Goal: Contribute content

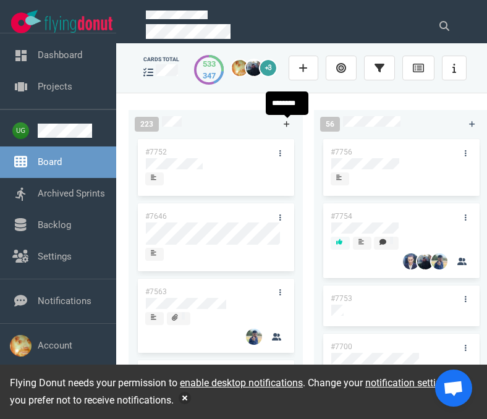
click at [285, 123] on icon at bounding box center [287, 124] width 7 height 7
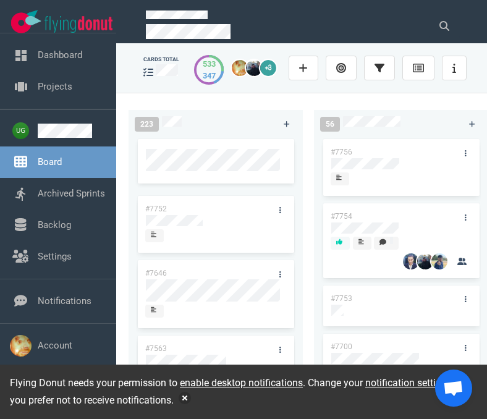
click at [242, 124] on div "223" at bounding box center [202, 124] width 150 height 30
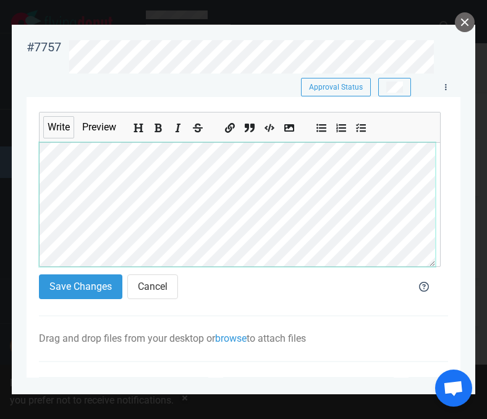
scroll to position [15, 0]
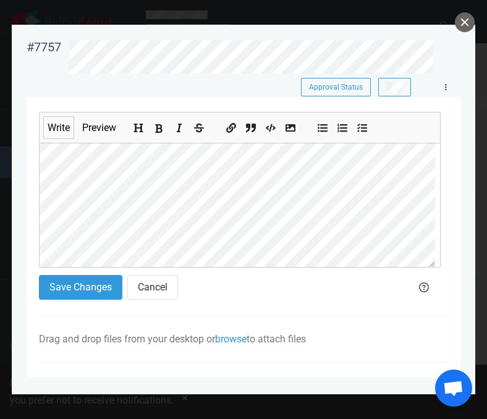
click at [158, 124] on button "Add bold text" at bounding box center [159, 126] width 16 height 14
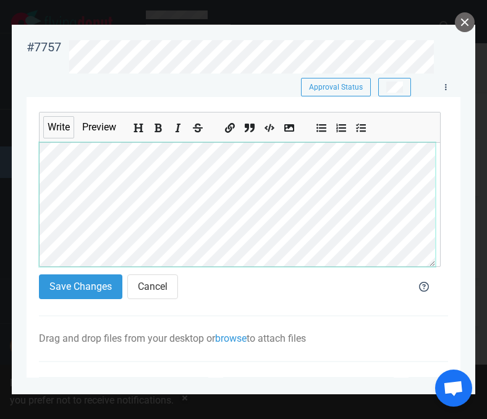
scroll to position [289, 0]
click at [28, 202] on section "Write Preview Save Changes Cancel Drag and drop files from your desktop or brow…" at bounding box center [244, 391] width 434 height 588
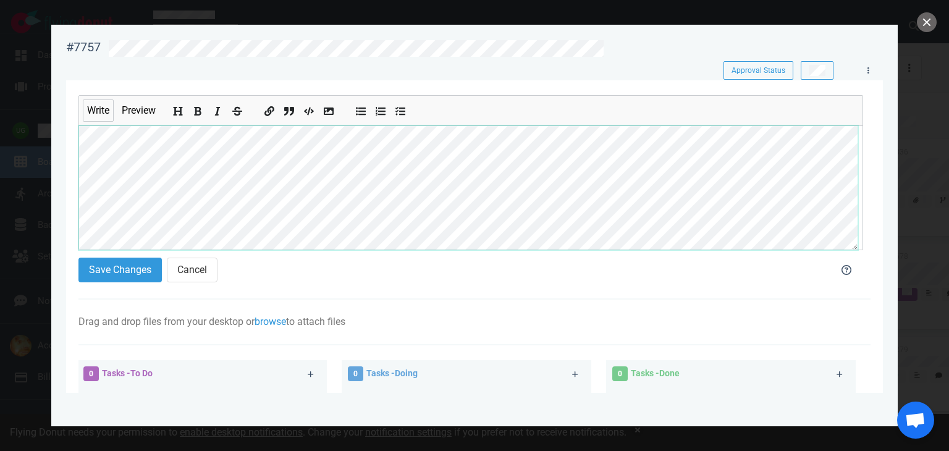
scroll to position [155, 0]
click at [356, 112] on button "Add unordered list" at bounding box center [362, 109] width 16 height 14
click at [381, 112] on icon "Add ordered list" at bounding box center [381, 112] width 10 height 10
drag, startPoint x: 412, startPoint y: 110, endPoint x: 405, endPoint y: 111, distance: 6.8
click at [405, 111] on ul at bounding box center [381, 111] width 72 height 30
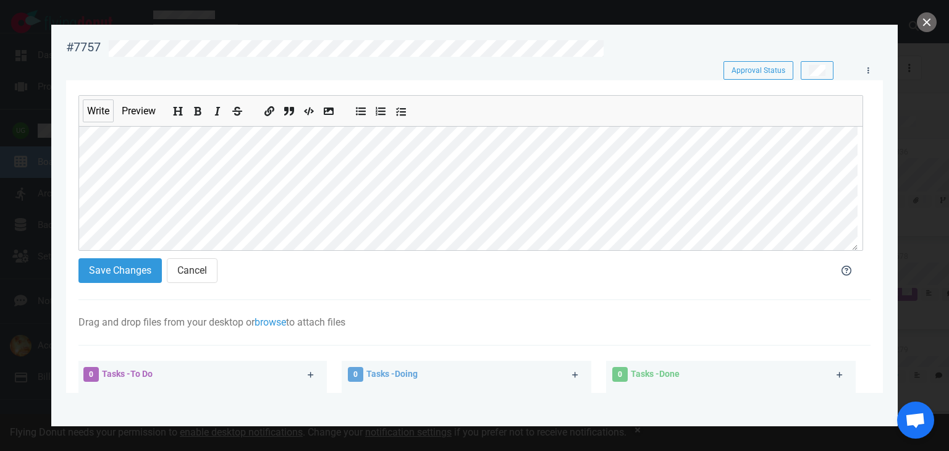
click at [407, 110] on button "Add checked list" at bounding box center [401, 109] width 16 height 14
click at [356, 111] on button "Add unordered list" at bounding box center [362, 109] width 16 height 14
click at [362, 109] on icon "Add unordered list" at bounding box center [362, 112] width 10 height 8
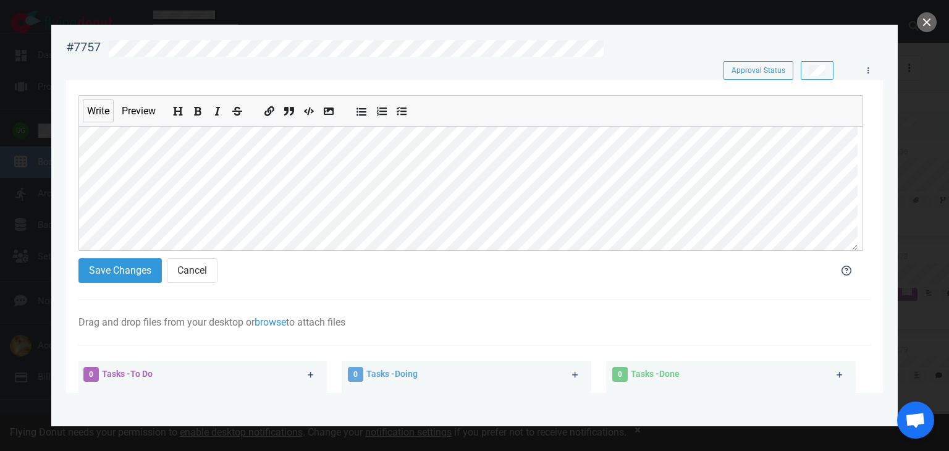
click at [356, 112] on button "Add unordered list" at bounding box center [362, 109] width 16 height 14
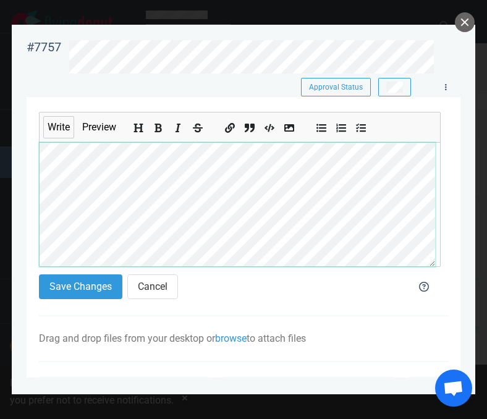
scroll to position [430, 0]
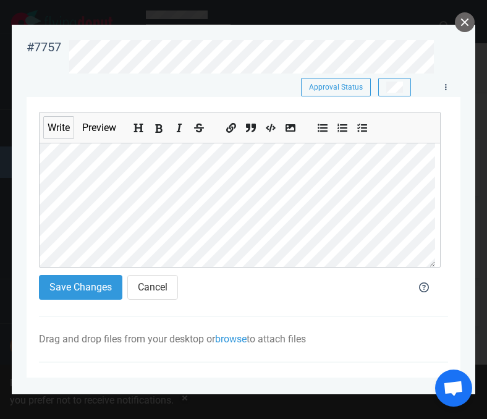
click at [158, 128] on icon "Add bold text" at bounding box center [158, 128] width 7 height 9
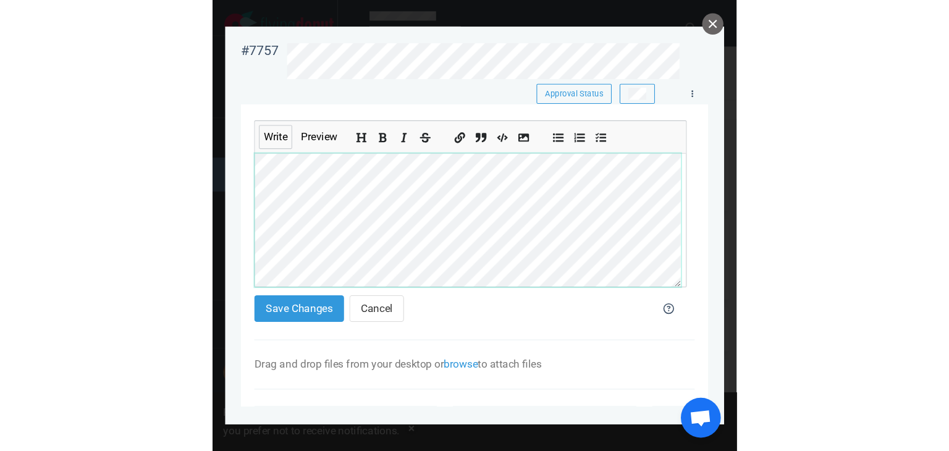
scroll to position [235, 0]
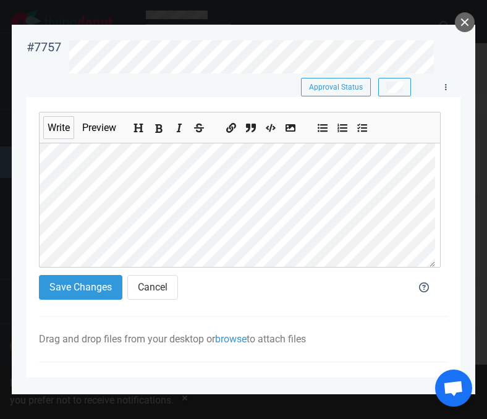
click at [163, 129] on icon "Add bold text" at bounding box center [159, 129] width 10 height 10
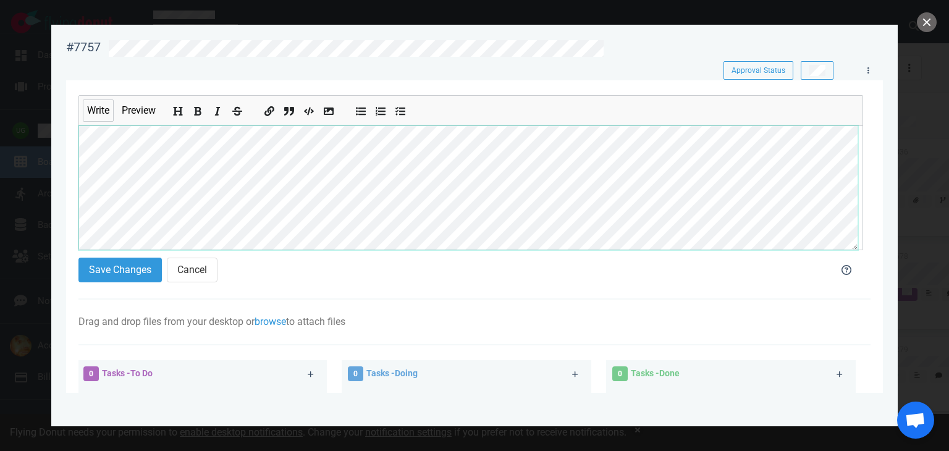
scroll to position [148, 0]
click at [200, 111] on icon "Add bold text" at bounding box center [198, 112] width 7 height 9
click at [199, 112] on icon "Add bold text" at bounding box center [198, 112] width 7 height 9
click at [360, 116] on icon "Add unordered list" at bounding box center [362, 112] width 10 height 10
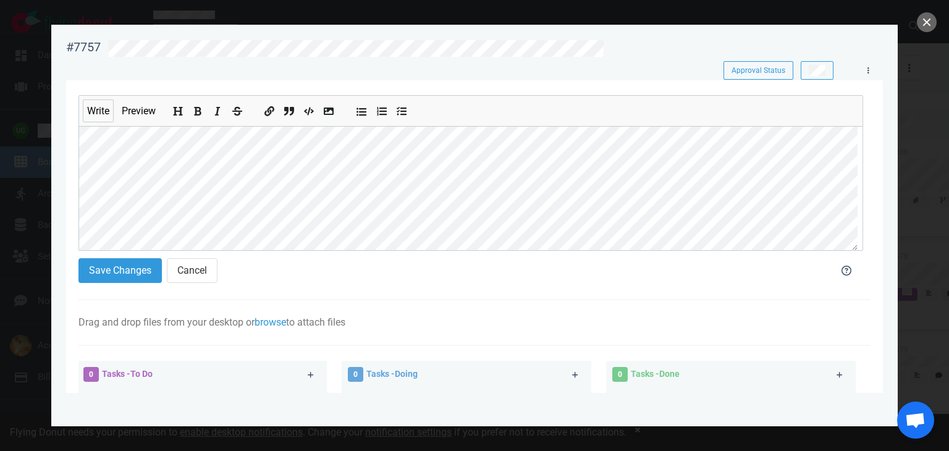
click at [357, 108] on icon "Add unordered list" at bounding box center [362, 112] width 10 height 10
click at [358, 106] on button "Add unordered list" at bounding box center [362, 109] width 16 height 14
click at [129, 268] on button "Save Changes" at bounding box center [119, 270] width 83 height 25
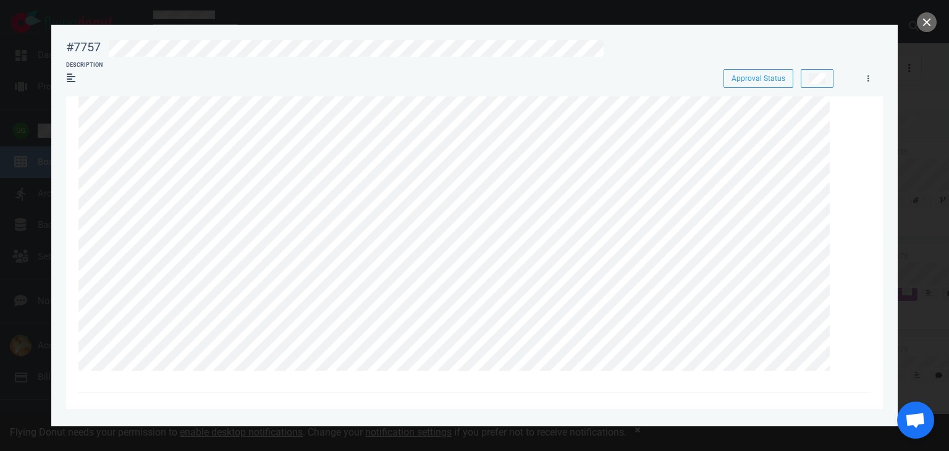
scroll to position [0, 0]
